Goal: Task Accomplishment & Management: Use online tool/utility

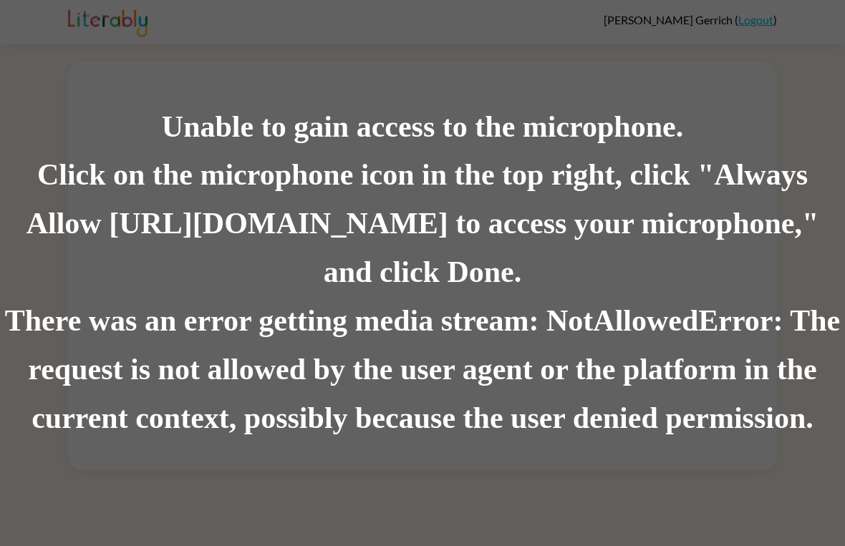
click at [502, 457] on div "Unable to gain access to the microphone. Click on the microphone icon in the to…" at bounding box center [422, 273] width 845 height 546
click at [438, 286] on div "Click on the microphone icon in the top right, click "Always Allow https://lite…" at bounding box center [422, 225] width 845 height 146
click at [659, 423] on div "There was an error getting media stream: NotAllowedError: The request is not al…" at bounding box center [422, 370] width 845 height 146
click at [690, 365] on div "There was an error getting media stream: NotAllowedError: The request is not al…" at bounding box center [422, 370] width 845 height 146
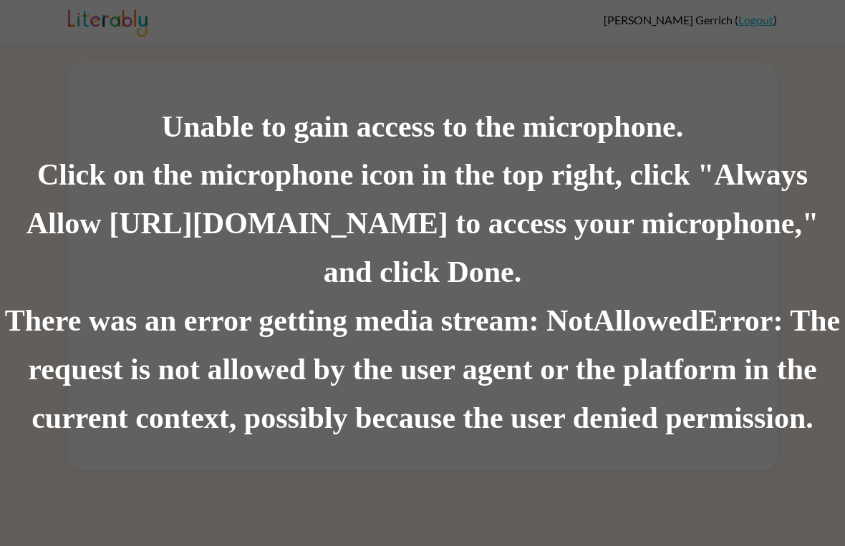
click at [715, 352] on div "There was an error getting media stream: NotAllowedError: The request is not al…" at bounding box center [422, 370] width 845 height 146
click at [730, 213] on div "Click on the microphone icon in the top right, click "Always Allow [URL][DOMAIN…" at bounding box center [422, 225] width 845 height 146
click at [802, 17] on div "Unable to gain access to the microphone. Click on the microphone icon in the to…" at bounding box center [422, 273] width 845 height 546
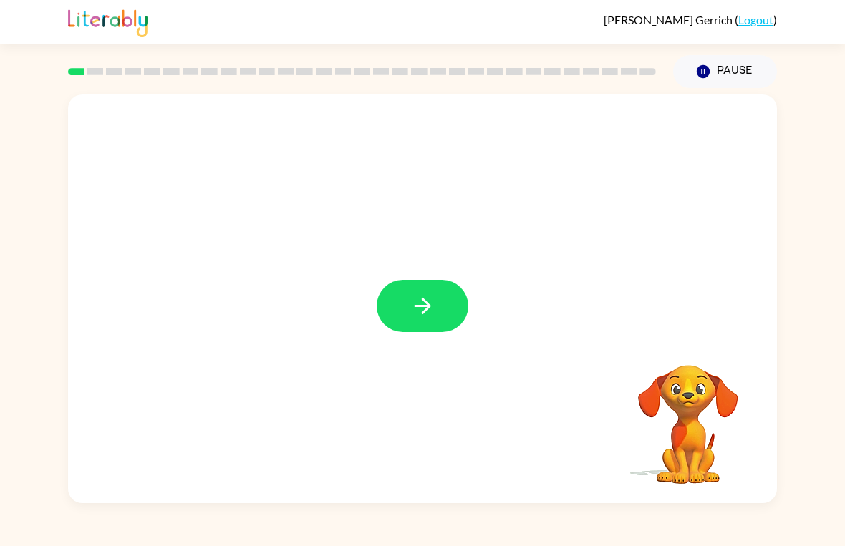
click at [440, 299] on button "button" at bounding box center [423, 306] width 92 height 52
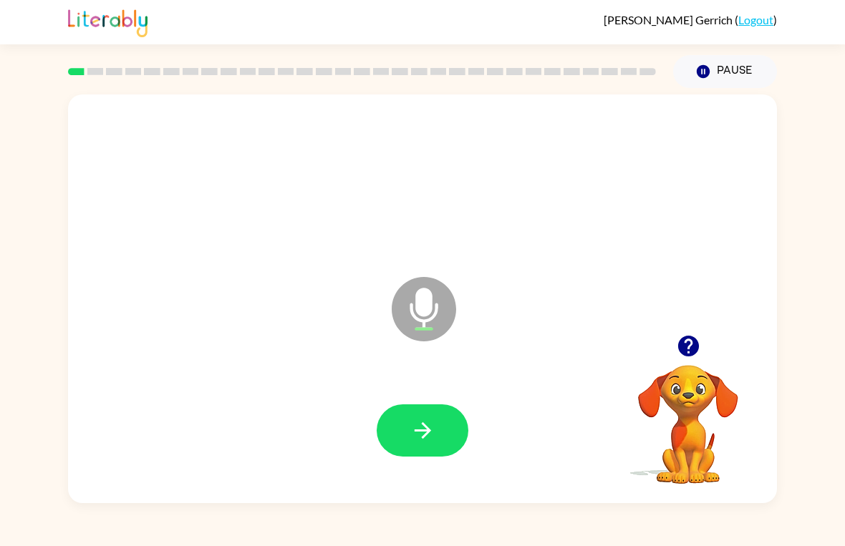
click at [429, 424] on icon "button" at bounding box center [422, 430] width 25 height 25
click at [440, 443] on button "button" at bounding box center [423, 431] width 92 height 52
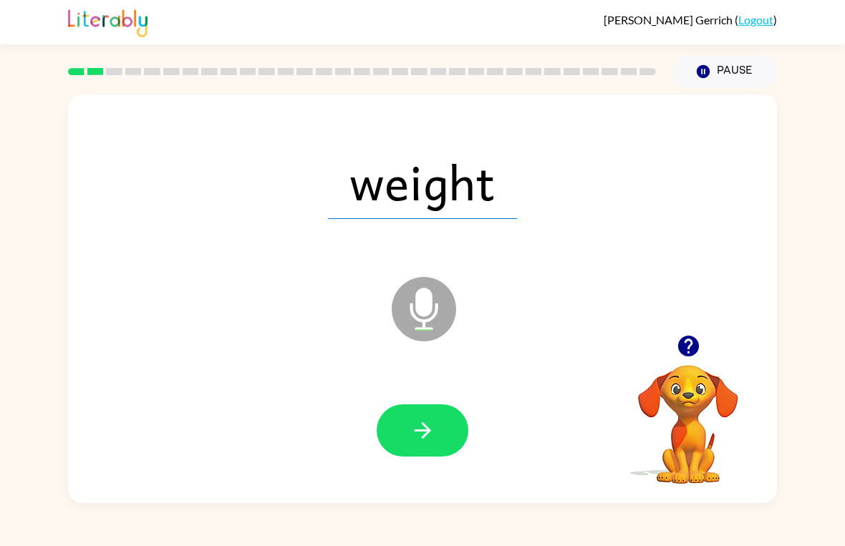
click at [414, 429] on icon "button" at bounding box center [422, 430] width 25 height 25
click at [406, 439] on button "button" at bounding box center [423, 431] width 92 height 52
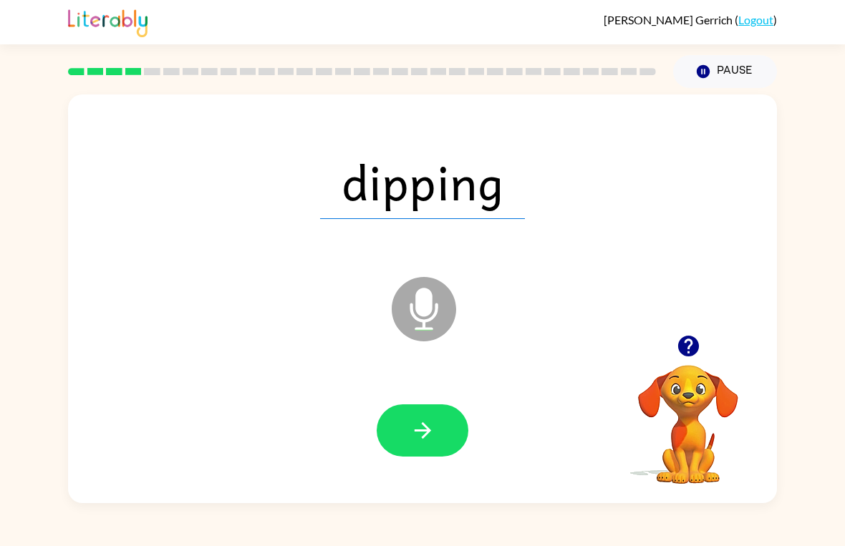
click at [417, 435] on icon "button" at bounding box center [422, 430] width 25 height 25
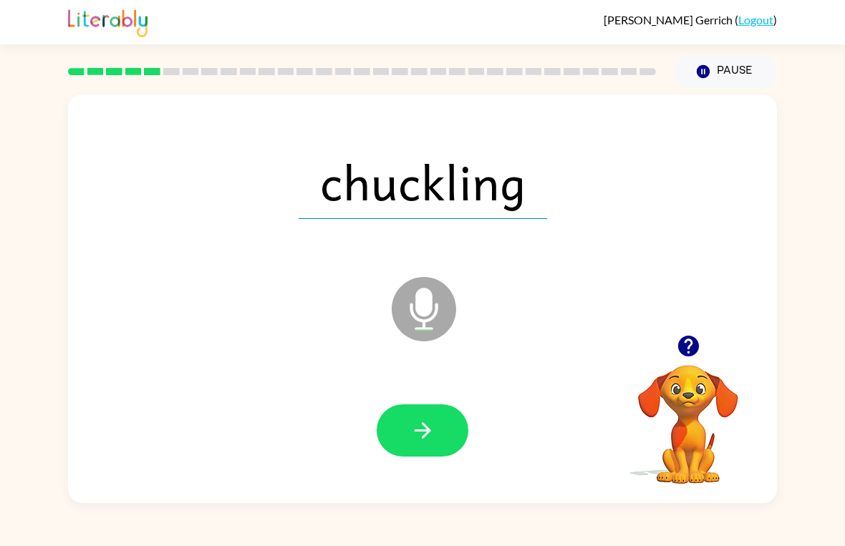
click at [445, 433] on button "button" at bounding box center [423, 431] width 92 height 52
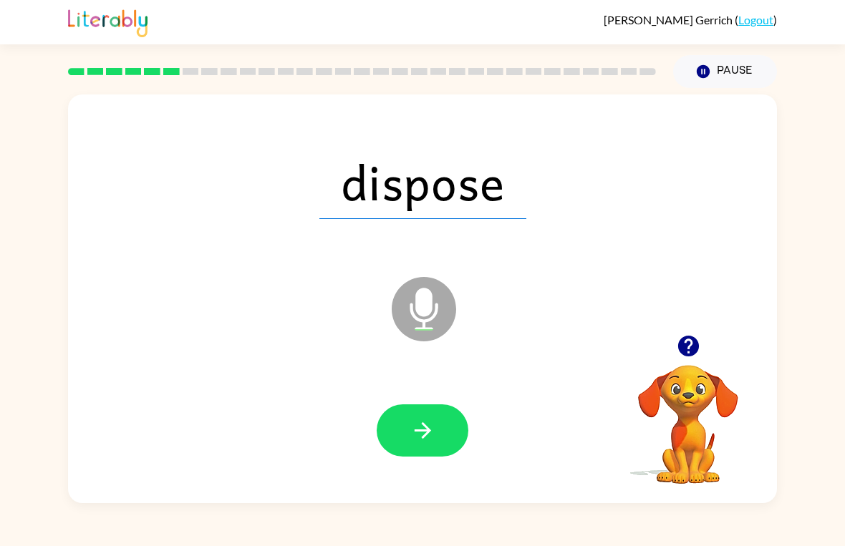
click at [408, 440] on button "button" at bounding box center [423, 431] width 92 height 52
click at [420, 439] on icon "button" at bounding box center [422, 430] width 25 height 25
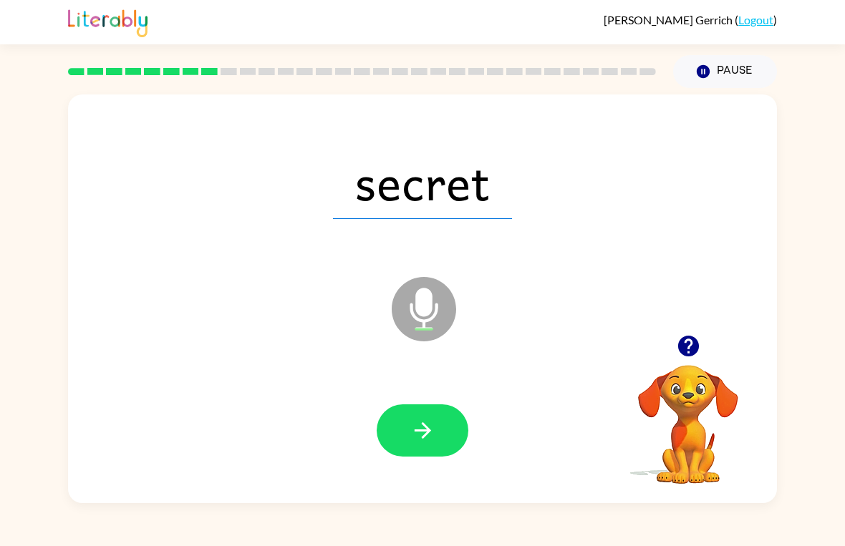
click at [407, 435] on button "button" at bounding box center [423, 431] width 92 height 52
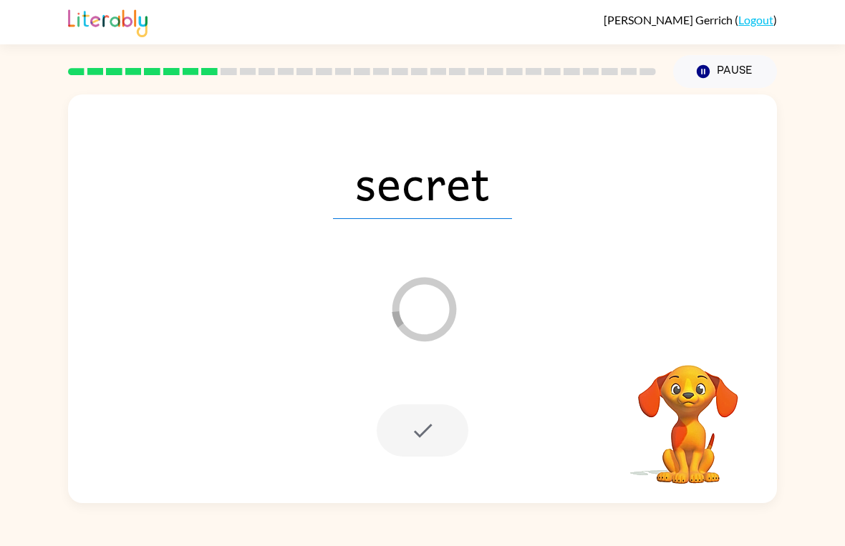
click at [433, 448] on div at bounding box center [423, 431] width 92 height 52
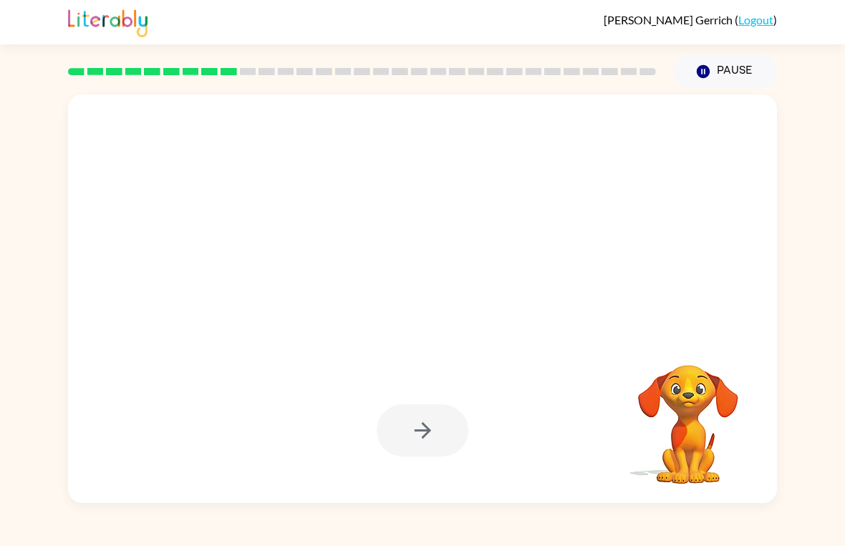
click at [421, 428] on div at bounding box center [423, 431] width 92 height 52
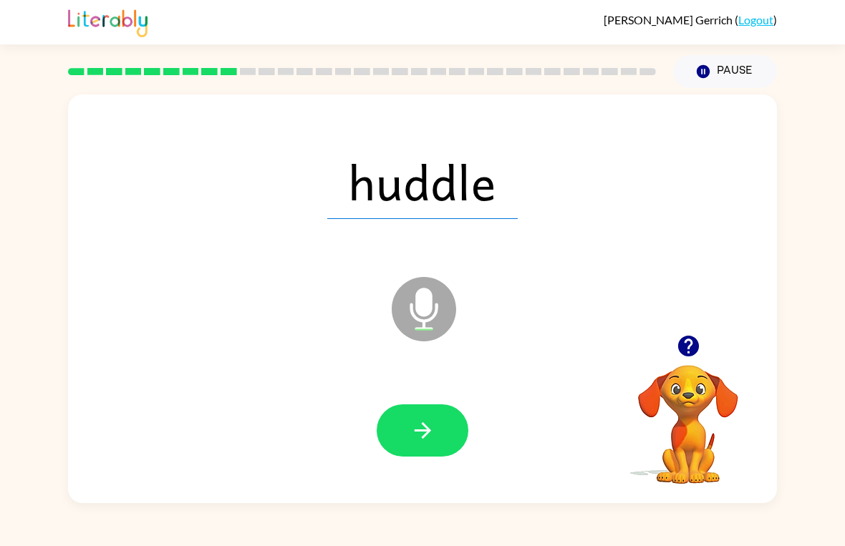
click at [415, 430] on icon "button" at bounding box center [422, 430] width 25 height 25
click at [428, 431] on icon "button" at bounding box center [422, 431] width 16 height 16
click at [398, 424] on button "button" at bounding box center [423, 431] width 92 height 52
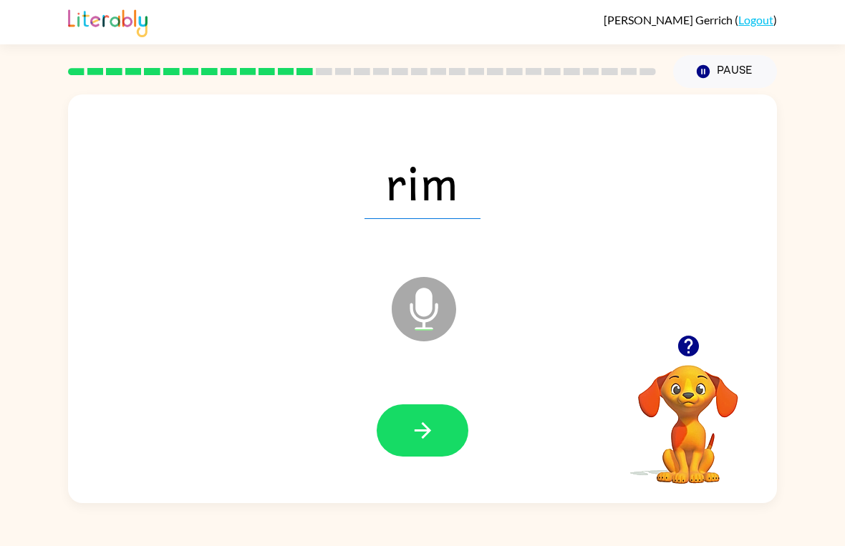
click at [448, 438] on button "button" at bounding box center [423, 431] width 92 height 52
click at [440, 453] on button "button" at bounding box center [423, 431] width 92 height 52
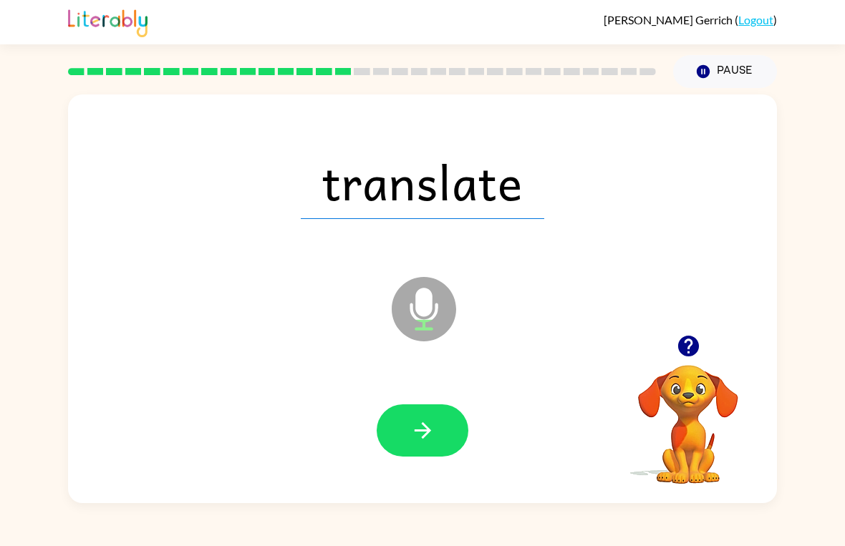
click at [421, 433] on icon "button" at bounding box center [422, 430] width 25 height 25
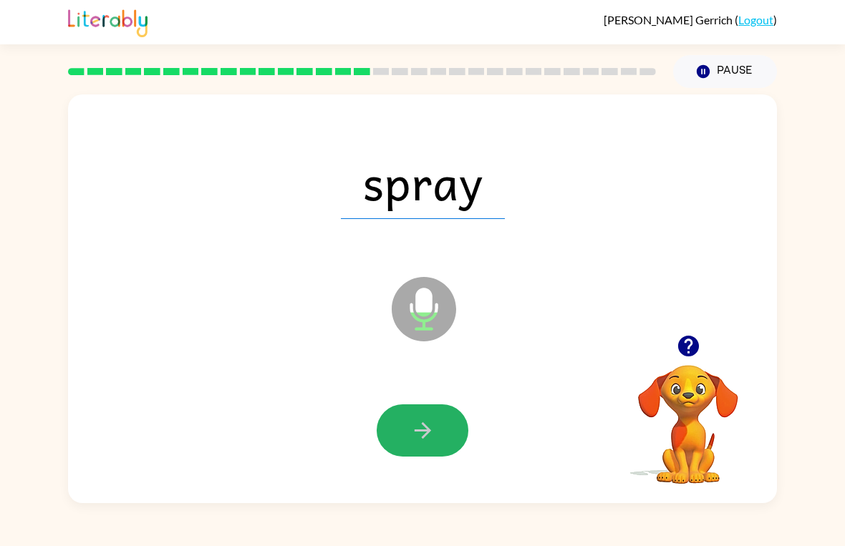
click at [426, 437] on icon "button" at bounding box center [422, 430] width 25 height 25
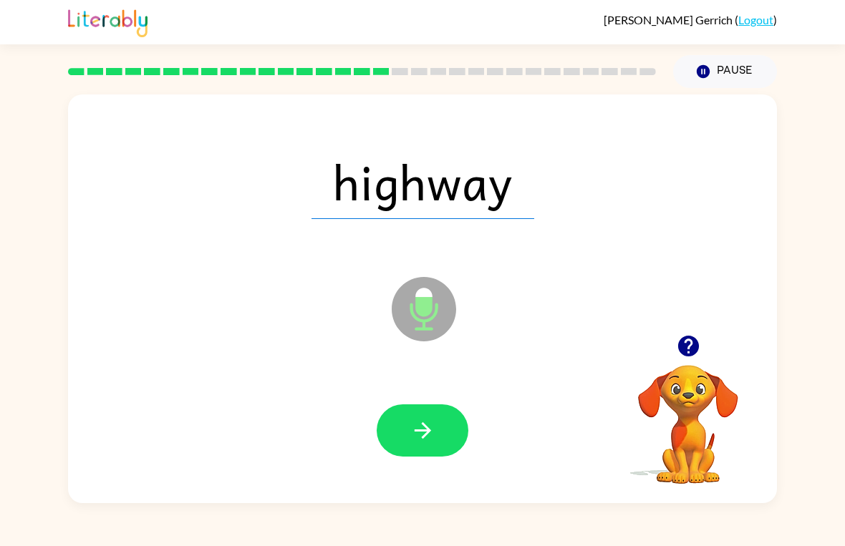
click at [431, 436] on icon "button" at bounding box center [422, 430] width 25 height 25
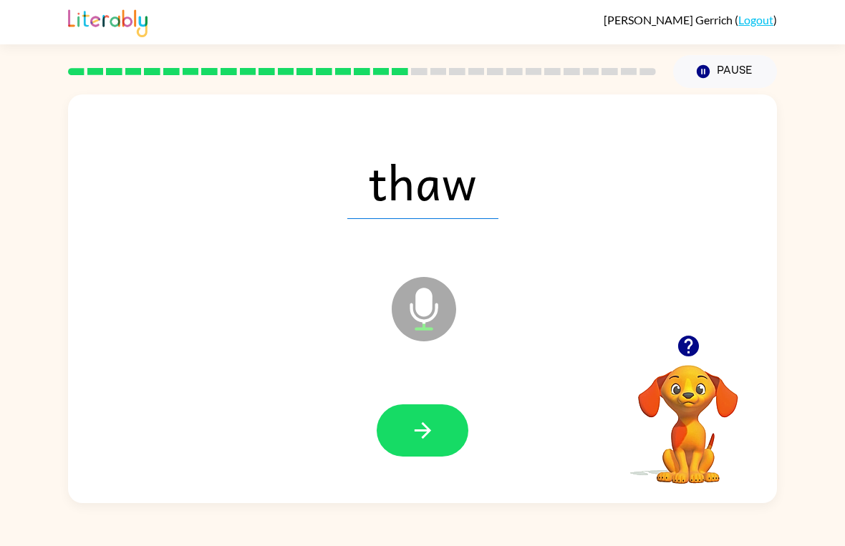
click at [430, 434] on icon "button" at bounding box center [422, 430] width 25 height 25
click at [452, 420] on button "button" at bounding box center [423, 431] width 92 height 52
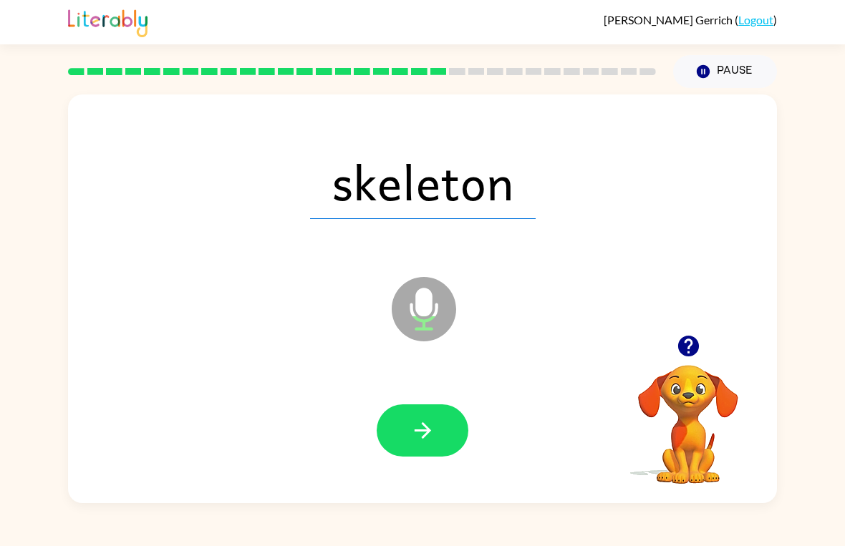
click at [451, 453] on button "button" at bounding box center [423, 431] width 92 height 52
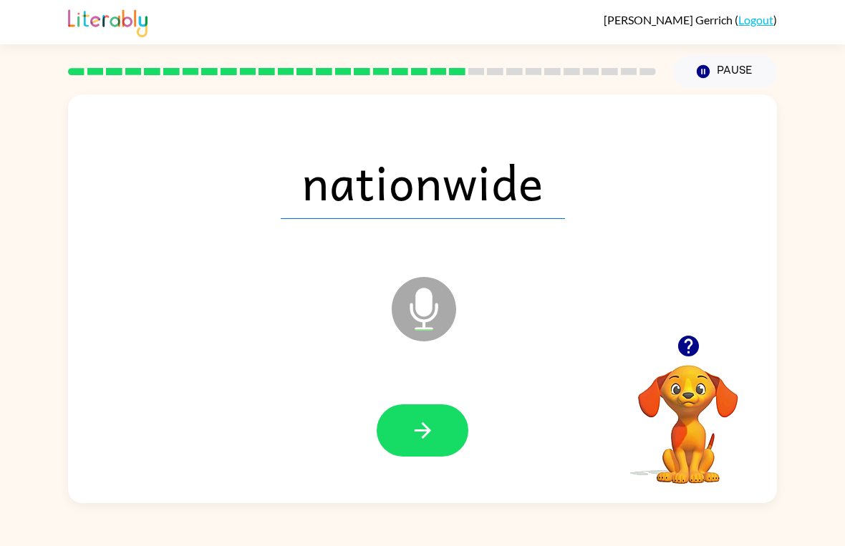
click at [423, 451] on button "button" at bounding box center [423, 431] width 92 height 52
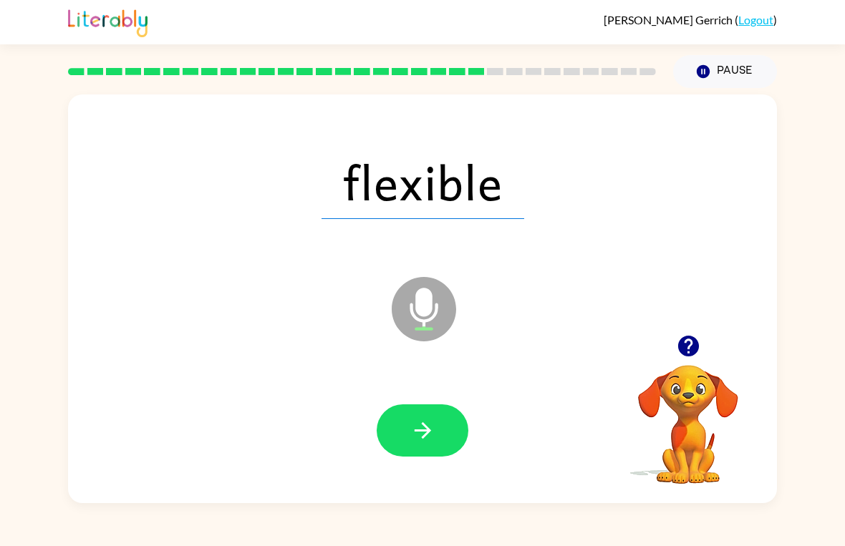
click at [403, 439] on button "button" at bounding box center [423, 431] width 92 height 52
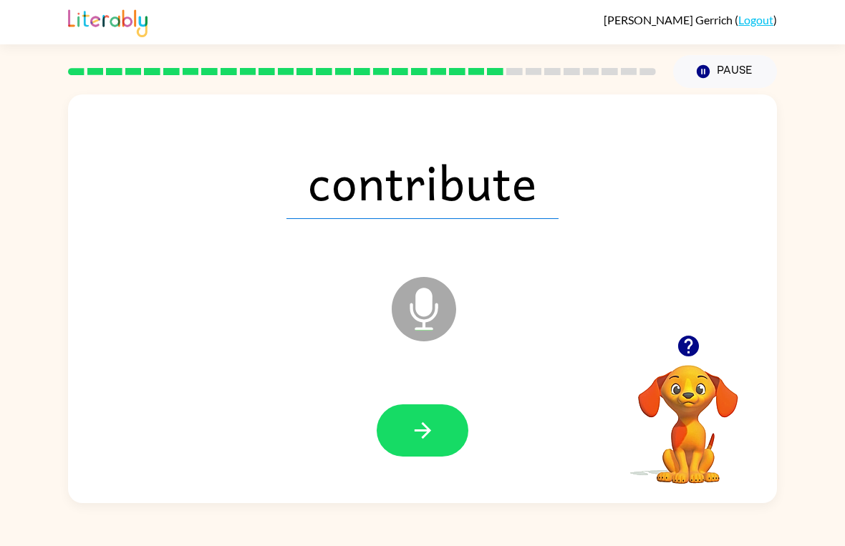
click at [407, 430] on button "button" at bounding box center [423, 431] width 92 height 52
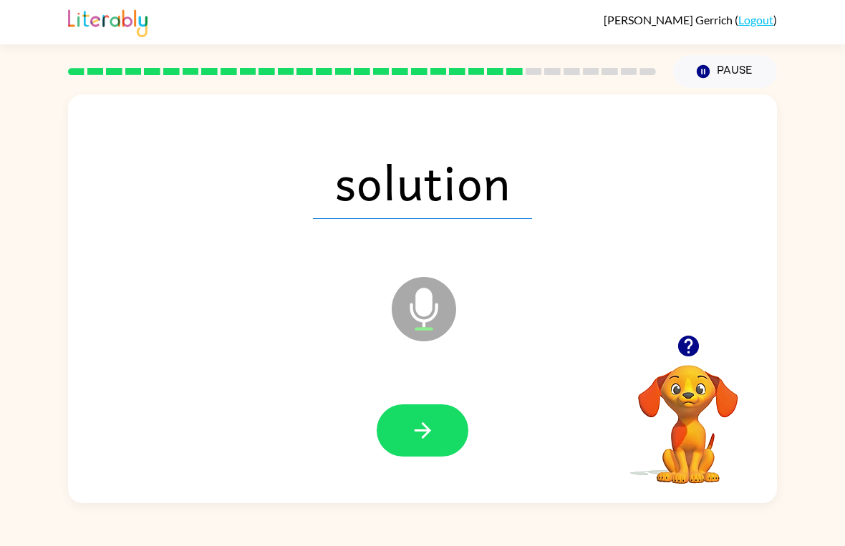
click at [438, 425] on button "button" at bounding box center [423, 431] width 92 height 52
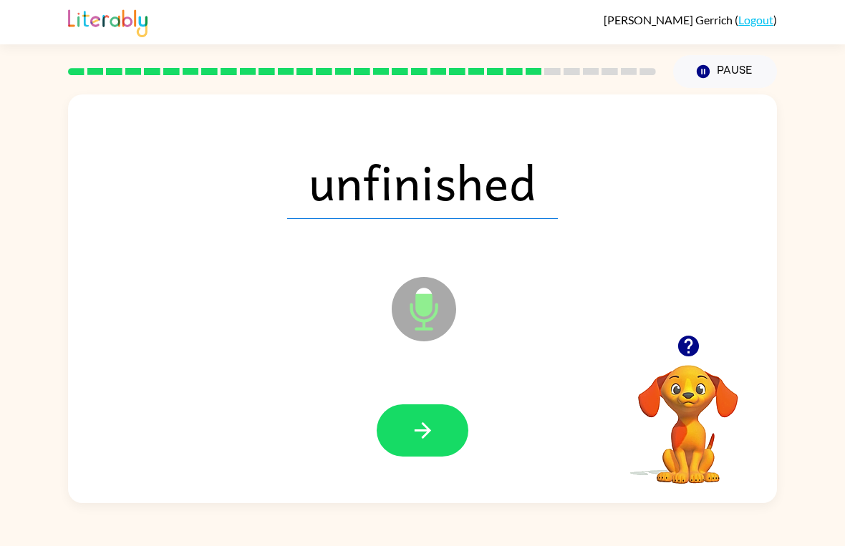
click at [421, 425] on icon "button" at bounding box center [422, 430] width 25 height 25
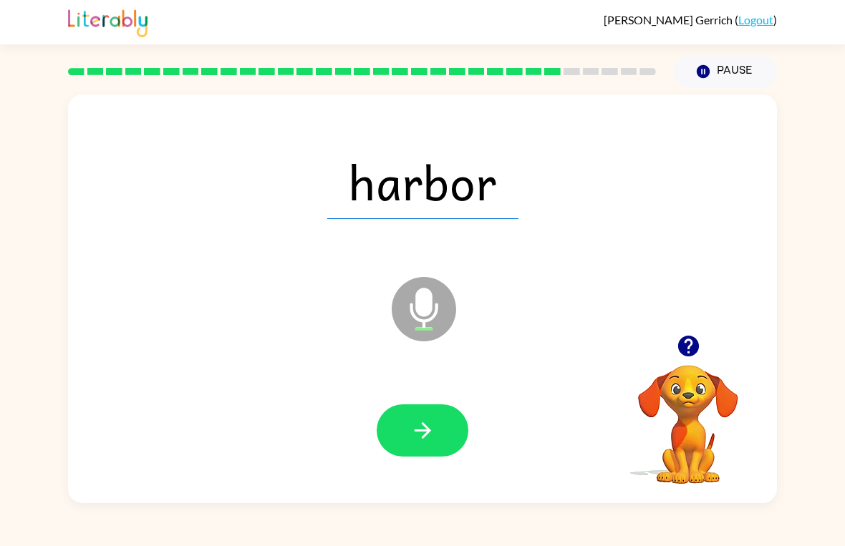
click at [415, 423] on icon "button" at bounding box center [422, 430] width 25 height 25
click at [413, 447] on button "button" at bounding box center [423, 431] width 92 height 52
click at [425, 423] on icon "button" at bounding box center [422, 430] width 25 height 25
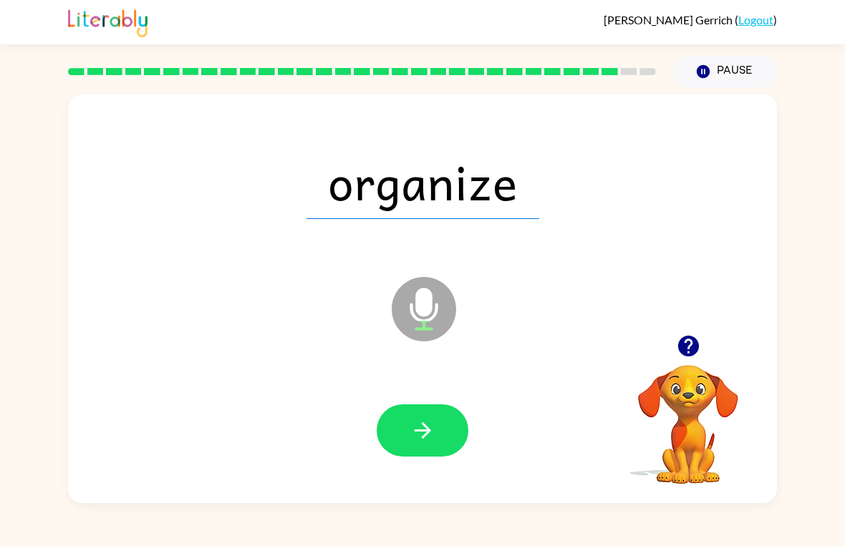
click at [402, 443] on button "button" at bounding box center [423, 431] width 92 height 52
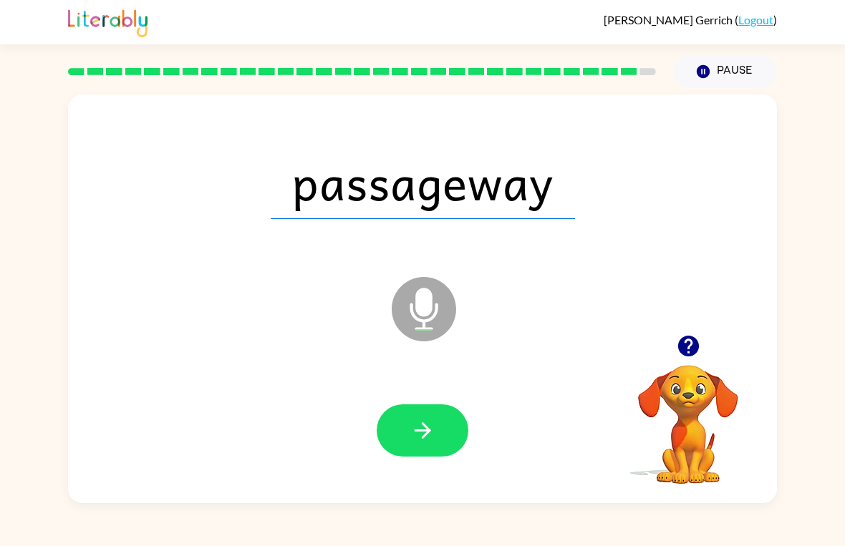
click at [412, 427] on icon "button" at bounding box center [422, 430] width 25 height 25
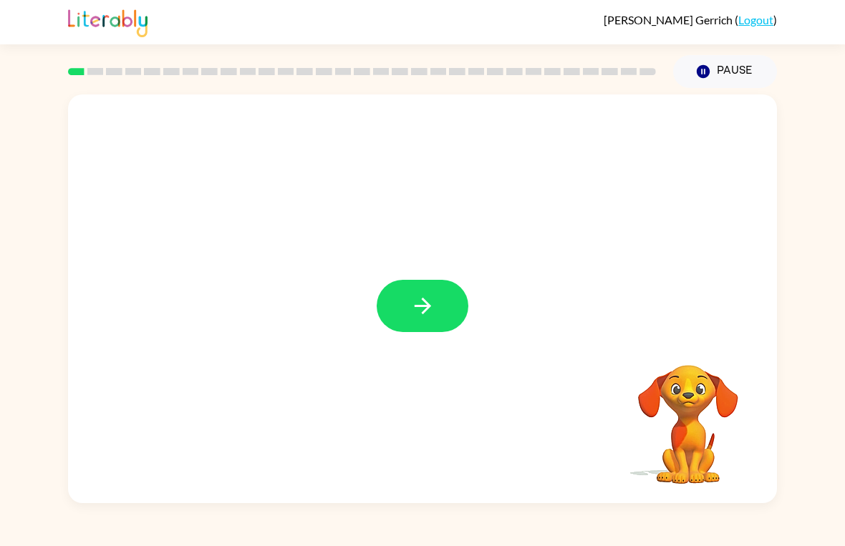
click at [425, 319] on button "button" at bounding box center [423, 306] width 92 height 52
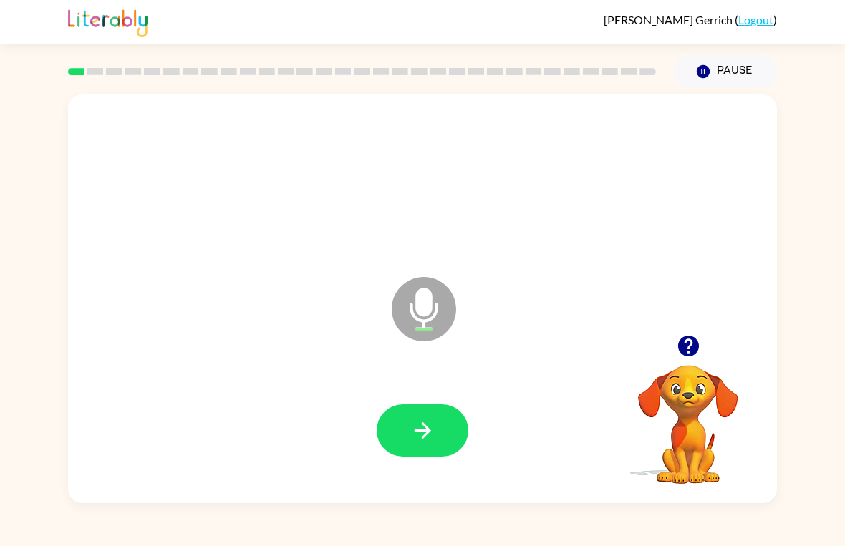
click at [739, 26] on link "Logout" at bounding box center [755, 20] width 35 height 14
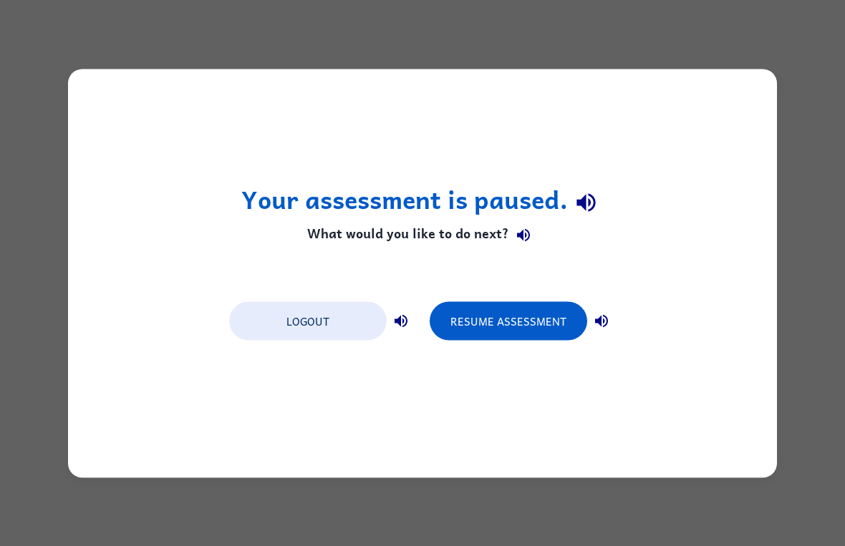
click at [351, 327] on button "Logout" at bounding box center [308, 320] width 158 height 39
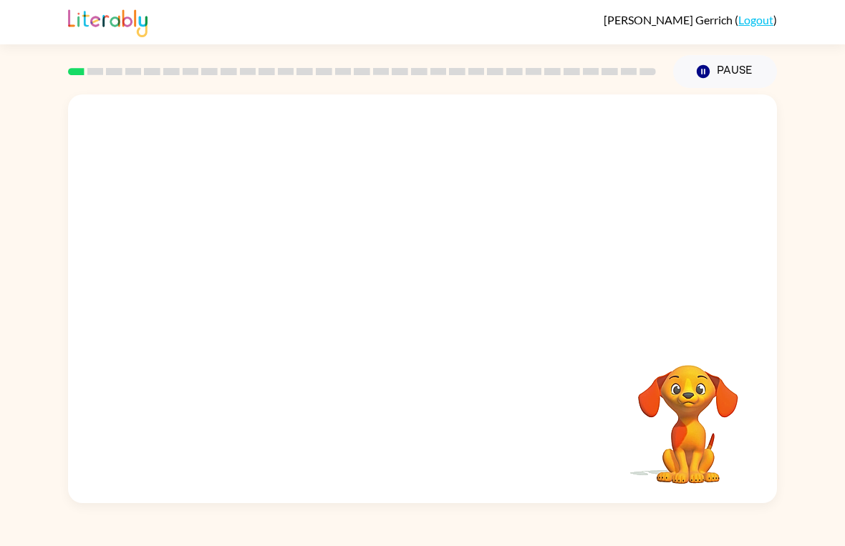
click at [738, 73] on button "Pause Pause" at bounding box center [725, 71] width 104 height 33
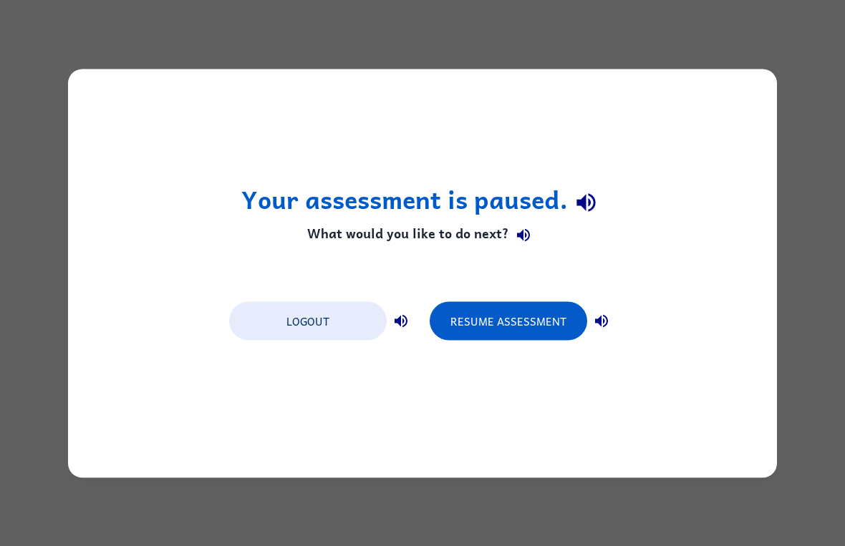
click at [526, 296] on div "Logout Resume Assessment" at bounding box center [422, 320] width 401 height 54
click at [568, 321] on button "Resume Assessment" at bounding box center [509, 320] width 158 height 39
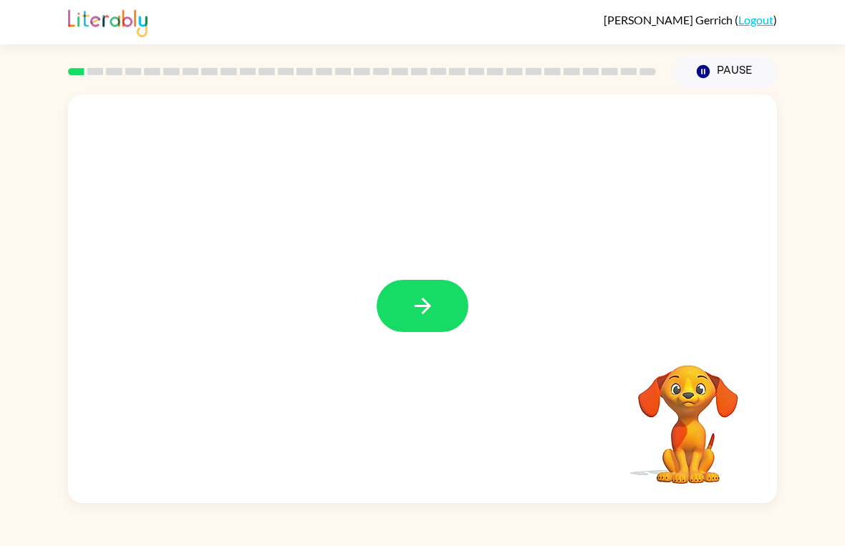
click at [425, 319] on icon "button" at bounding box center [422, 306] width 25 height 25
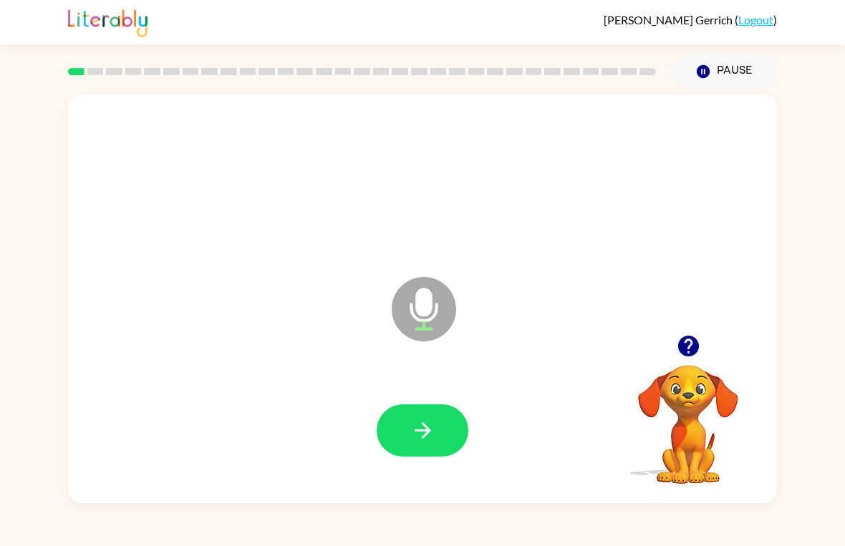
click at [844, 234] on div "Microphone The Microphone is here when it is your turn to talk Your browser mus…" at bounding box center [422, 295] width 845 height 415
click at [702, 333] on div at bounding box center [688, 346] width 143 height 37
click at [689, 347] on icon "button" at bounding box center [688, 346] width 25 height 25
click at [426, 445] on button "button" at bounding box center [423, 431] width 92 height 52
click at [435, 407] on button "button" at bounding box center [423, 431] width 92 height 52
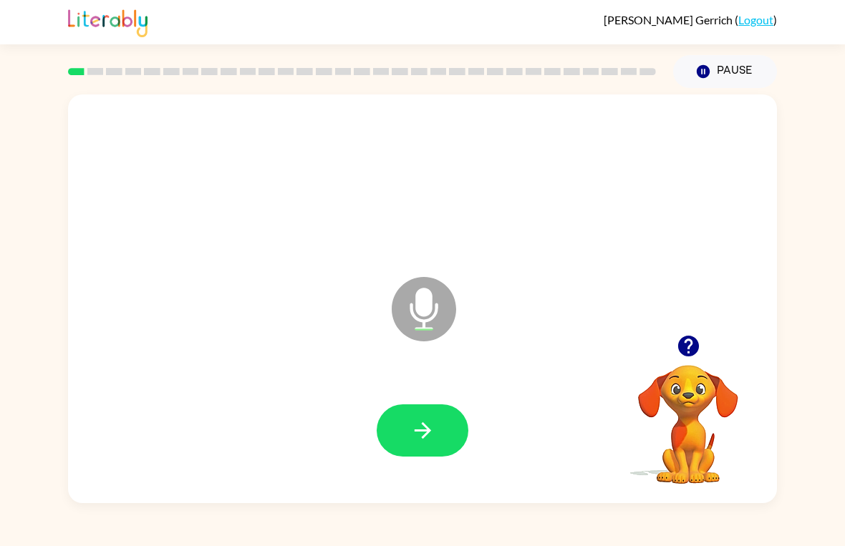
click at [443, 434] on button "button" at bounding box center [423, 431] width 92 height 52
click at [442, 432] on button "button" at bounding box center [423, 431] width 92 height 52
click at [410, 456] on button "button" at bounding box center [423, 431] width 92 height 52
click at [410, 453] on button "button" at bounding box center [423, 431] width 92 height 52
click at [419, 435] on icon "button" at bounding box center [422, 430] width 25 height 25
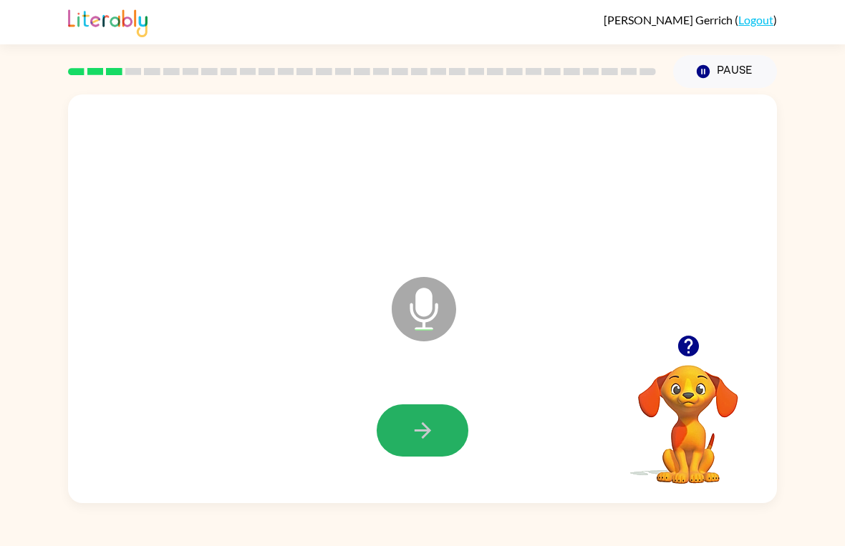
click at [429, 450] on button "button" at bounding box center [423, 431] width 92 height 52
click at [456, 439] on button "button" at bounding box center [423, 431] width 92 height 52
click at [450, 443] on button "button" at bounding box center [423, 431] width 92 height 52
click at [415, 441] on icon "button" at bounding box center [422, 430] width 25 height 25
click at [444, 433] on button "button" at bounding box center [423, 431] width 92 height 52
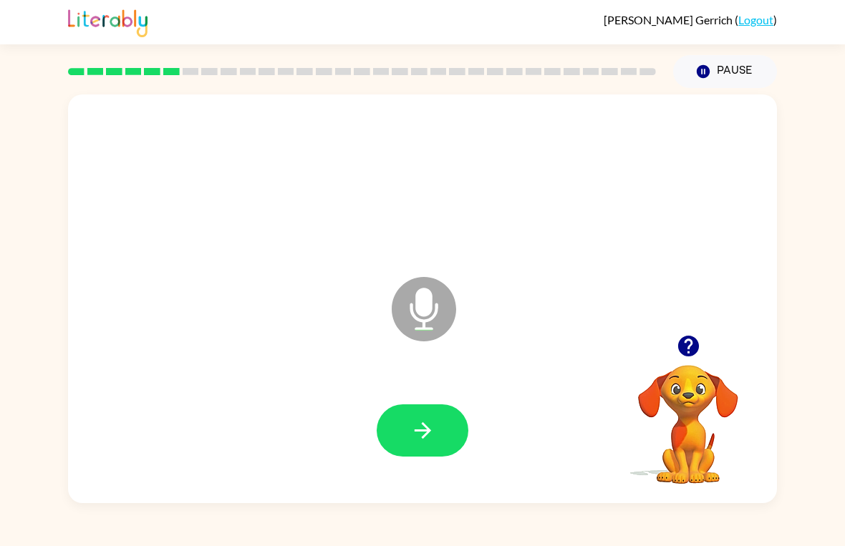
click at [419, 445] on button "button" at bounding box center [423, 431] width 92 height 52
click at [400, 449] on button "button" at bounding box center [423, 431] width 92 height 52
click at [436, 424] on button "button" at bounding box center [423, 431] width 92 height 52
click at [428, 443] on icon "button" at bounding box center [422, 430] width 25 height 25
click at [428, 428] on icon "button" at bounding box center [422, 431] width 16 height 16
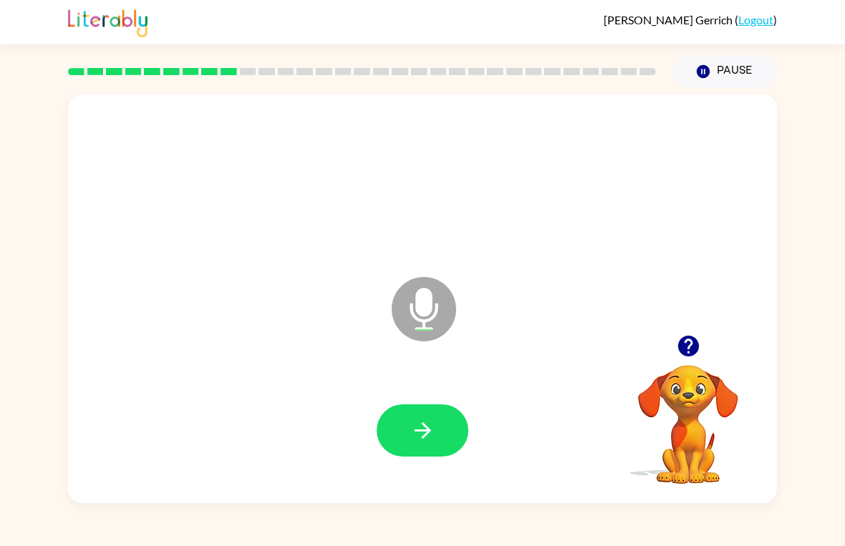
click at [432, 448] on button "button" at bounding box center [423, 431] width 92 height 52
click at [435, 434] on button "button" at bounding box center [423, 431] width 92 height 52
click at [410, 445] on button "button" at bounding box center [423, 431] width 92 height 52
click at [441, 439] on button "button" at bounding box center [423, 431] width 92 height 52
click at [433, 435] on icon "button" at bounding box center [422, 430] width 25 height 25
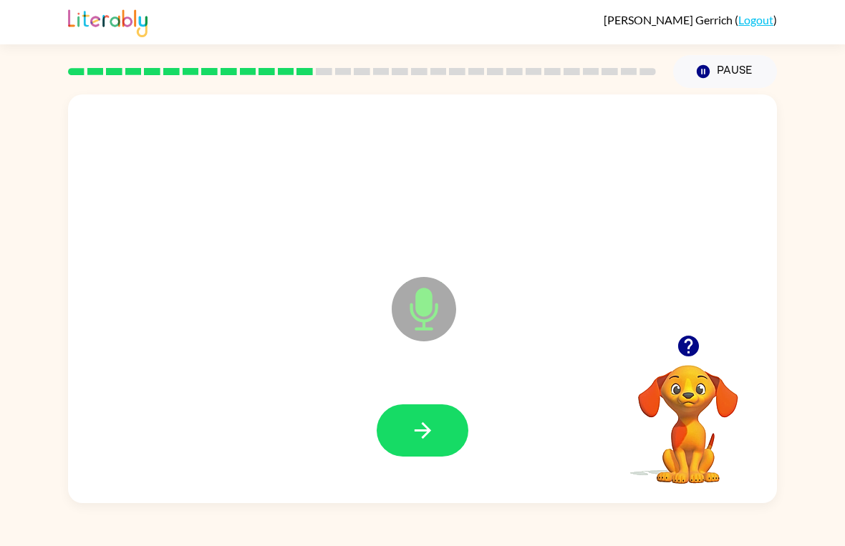
click at [438, 411] on button "button" at bounding box center [423, 431] width 92 height 52
click at [425, 453] on button "button" at bounding box center [423, 431] width 92 height 52
click at [440, 433] on button "button" at bounding box center [423, 431] width 92 height 52
click at [406, 452] on button "button" at bounding box center [423, 431] width 92 height 52
click at [685, 348] on icon "button" at bounding box center [687, 346] width 21 height 21
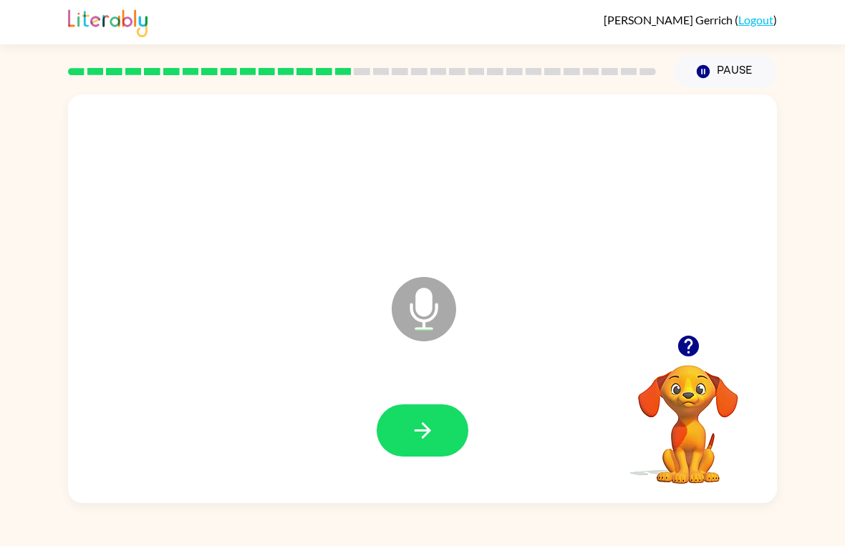
click at [427, 431] on icon "button" at bounding box center [422, 431] width 16 height 16
click at [432, 430] on icon "button" at bounding box center [422, 430] width 25 height 25
click at [427, 446] on button "button" at bounding box center [423, 431] width 92 height 52
click at [410, 417] on button "button" at bounding box center [423, 431] width 92 height 52
click at [428, 427] on icon "button" at bounding box center [422, 430] width 25 height 25
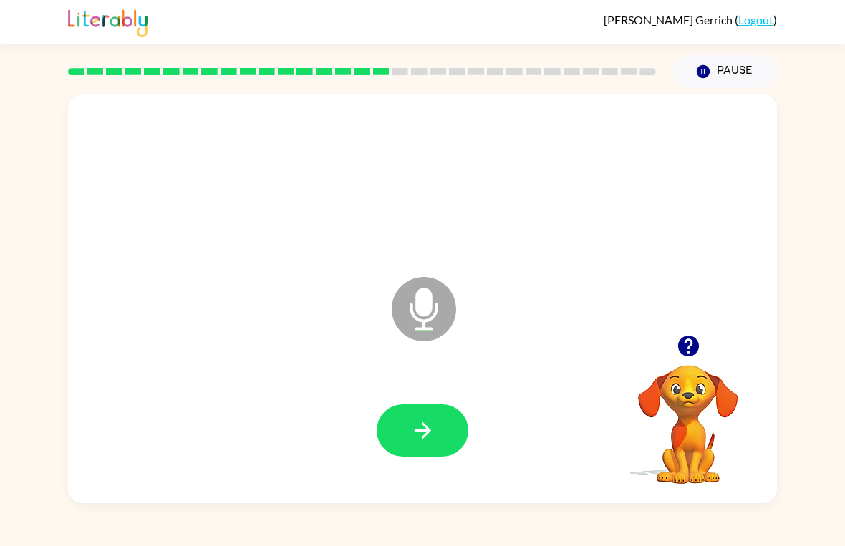
click at [411, 450] on button "button" at bounding box center [423, 431] width 92 height 52
click at [410, 421] on icon "button" at bounding box center [422, 430] width 25 height 25
click at [445, 405] on button "button" at bounding box center [423, 431] width 92 height 52
click at [420, 419] on icon "button" at bounding box center [422, 430] width 25 height 25
click at [431, 438] on icon "button" at bounding box center [422, 430] width 25 height 25
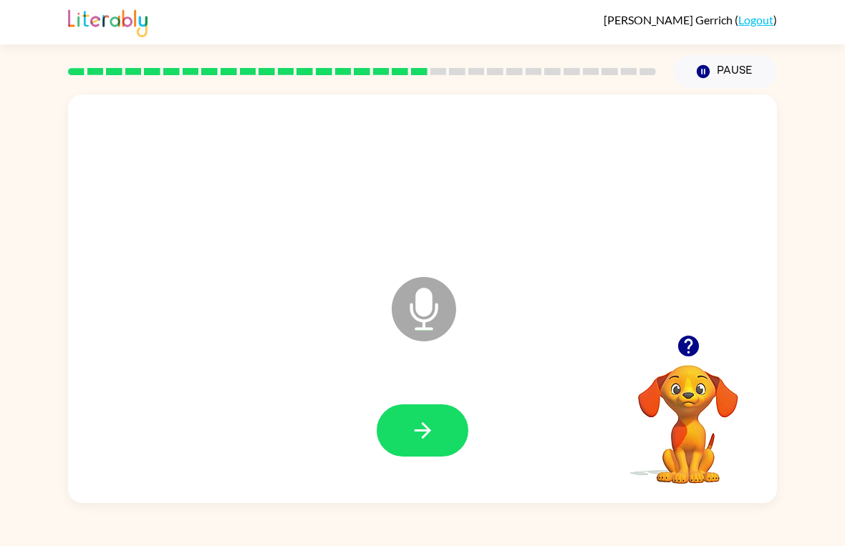
click at [436, 405] on button "button" at bounding box center [423, 431] width 92 height 52
click at [430, 434] on icon "button" at bounding box center [422, 430] width 25 height 25
click at [435, 420] on button "button" at bounding box center [423, 431] width 92 height 52
click at [418, 438] on icon "button" at bounding box center [422, 430] width 25 height 25
click at [700, 349] on icon "button" at bounding box center [688, 346] width 25 height 25
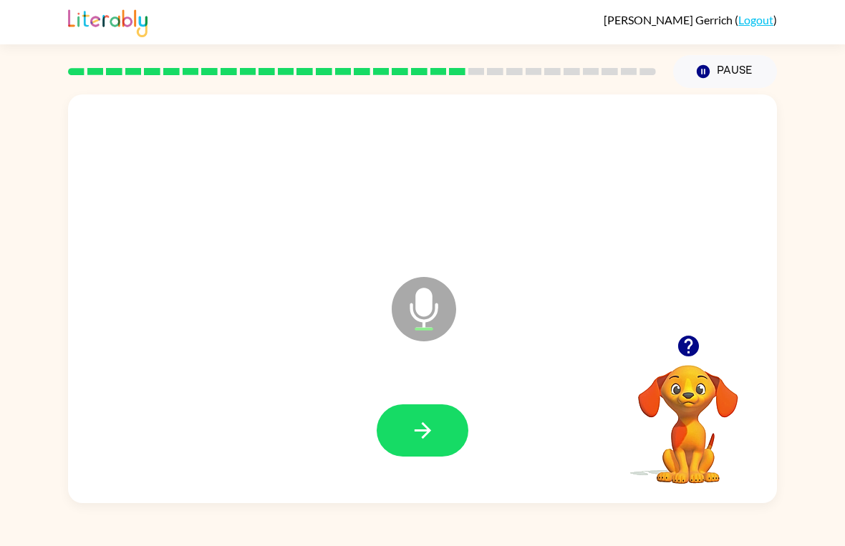
click at [424, 438] on icon "button" at bounding box center [422, 431] width 16 height 16
click at [441, 429] on button "button" at bounding box center [423, 431] width 92 height 52
click at [423, 428] on icon "button" at bounding box center [422, 430] width 25 height 25
click at [428, 453] on button "button" at bounding box center [423, 431] width 92 height 52
click at [418, 427] on icon "button" at bounding box center [422, 430] width 25 height 25
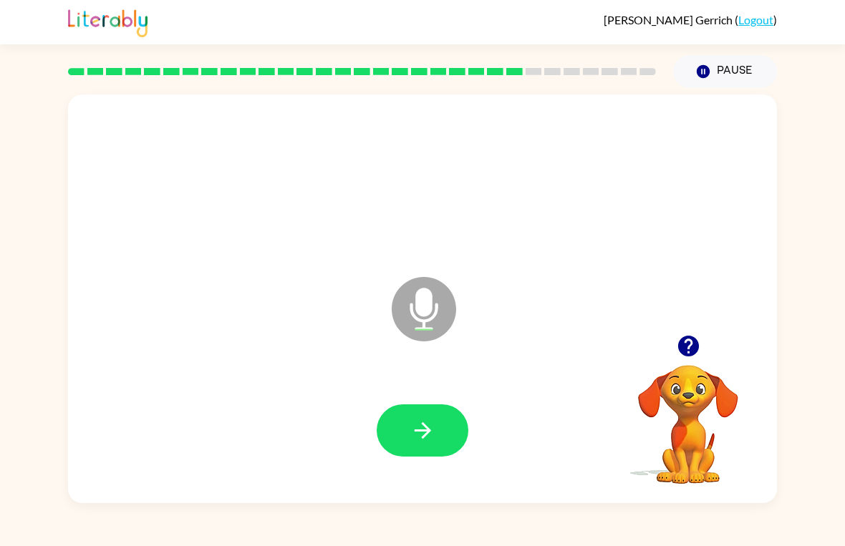
click at [444, 423] on button "button" at bounding box center [423, 431] width 92 height 52
click at [460, 439] on button "button" at bounding box center [423, 431] width 92 height 52
click at [438, 428] on button "button" at bounding box center [423, 431] width 92 height 52
click at [397, 452] on button "button" at bounding box center [423, 431] width 92 height 52
click at [428, 433] on icon "button" at bounding box center [422, 431] width 16 height 16
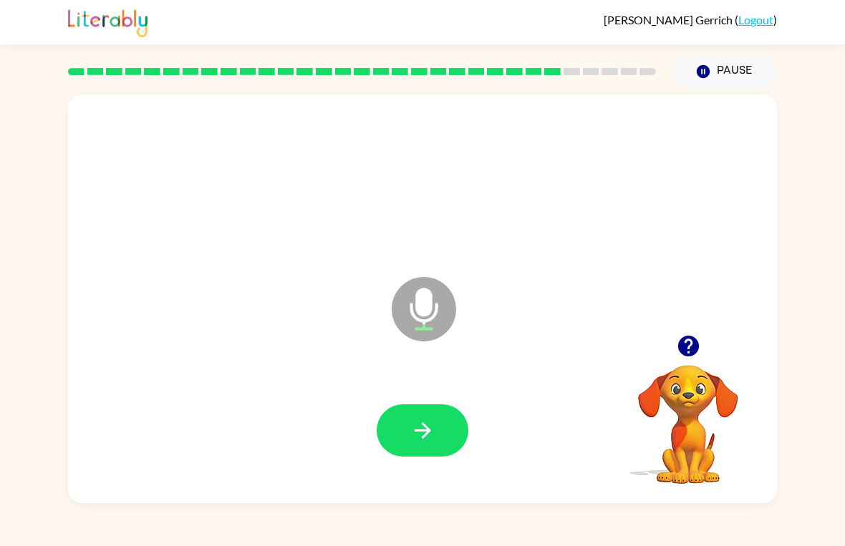
click at [427, 423] on icon "button" at bounding box center [422, 430] width 25 height 25
click at [410, 420] on icon "button" at bounding box center [422, 430] width 25 height 25
click at [440, 427] on button "button" at bounding box center [423, 431] width 92 height 52
click at [429, 430] on icon "button" at bounding box center [422, 431] width 16 height 16
click at [403, 429] on button "button" at bounding box center [423, 431] width 92 height 52
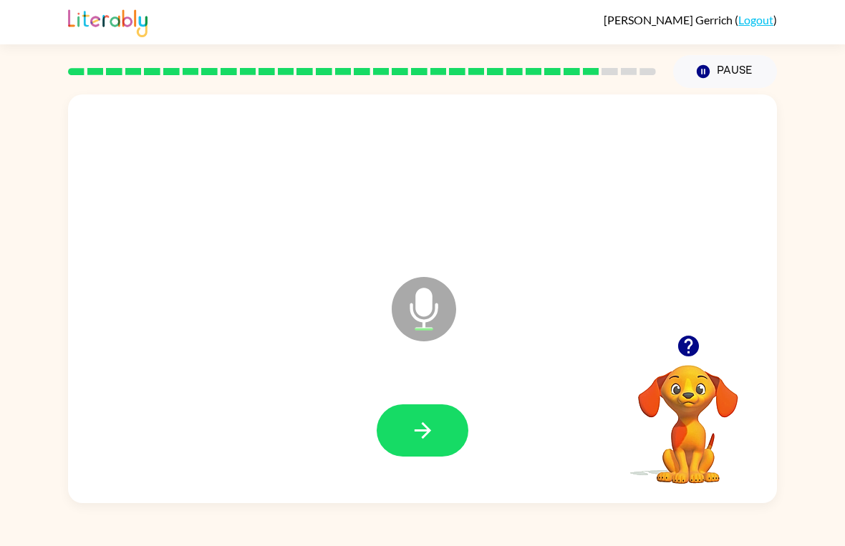
click at [445, 402] on div at bounding box center [422, 430] width 680 height 117
click at [415, 448] on button "button" at bounding box center [423, 431] width 92 height 52
click at [409, 433] on button "button" at bounding box center [423, 431] width 92 height 52
click at [431, 423] on icon "button" at bounding box center [422, 430] width 25 height 25
click at [420, 425] on icon "button" at bounding box center [422, 430] width 25 height 25
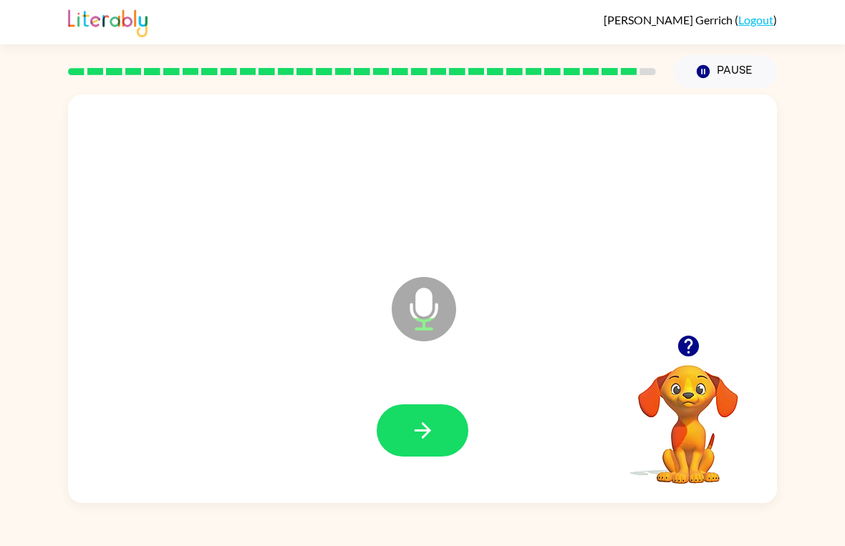
click at [413, 441] on icon "button" at bounding box center [422, 430] width 25 height 25
